Goal: Use online tool/utility: Utilize a website feature to perform a specific function

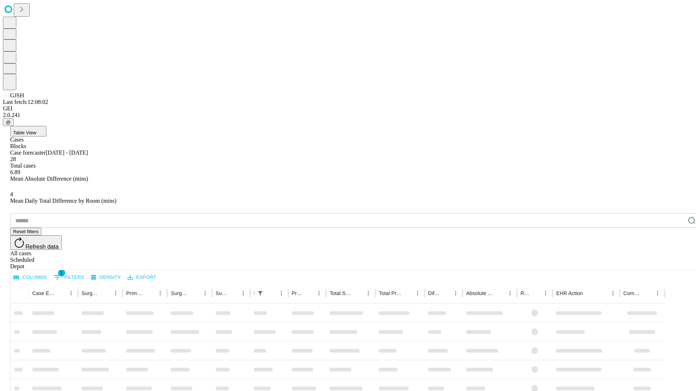
click at [36, 130] on span "Table View" at bounding box center [24, 132] width 23 height 5
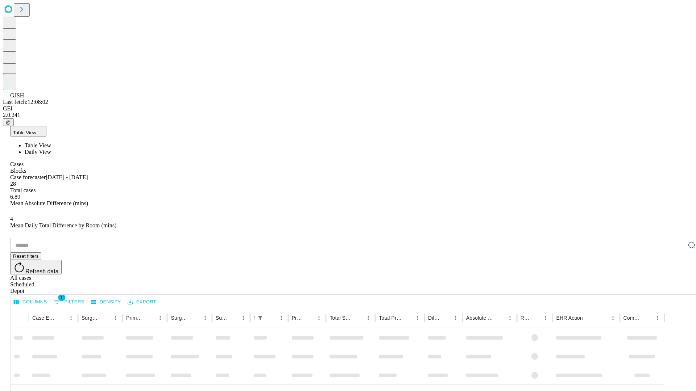
click at [51, 149] on span "Daily View" at bounding box center [38, 152] width 26 height 6
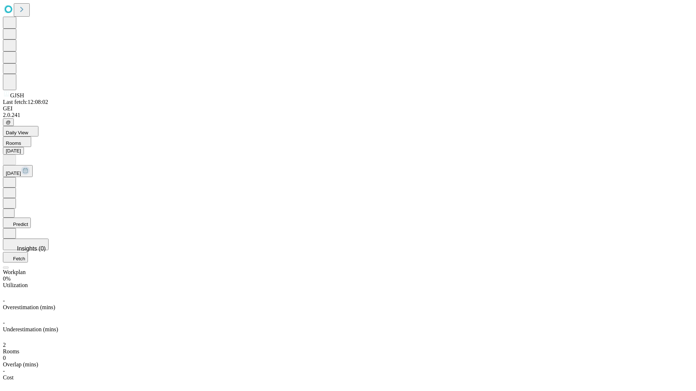
click at [31, 218] on button "Predict" at bounding box center [17, 223] width 28 height 11
